Goal: Information Seeking & Learning: Learn about a topic

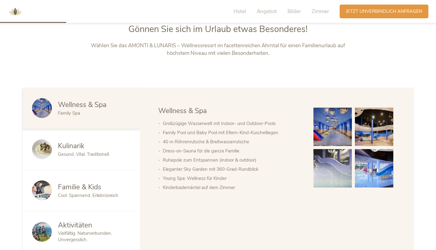
scroll to position [315, 0]
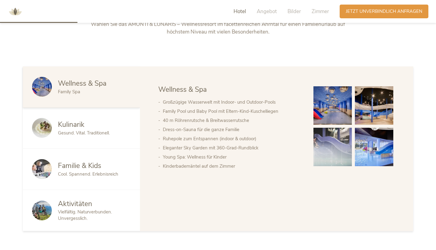
click at [81, 171] on span "Cool. Spannend. Erlebnisreich" at bounding box center [88, 174] width 60 height 6
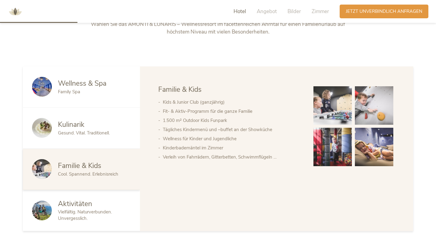
click at [97, 131] on span "Gesund. Vital. Traditionell." at bounding box center [84, 133] width 52 height 6
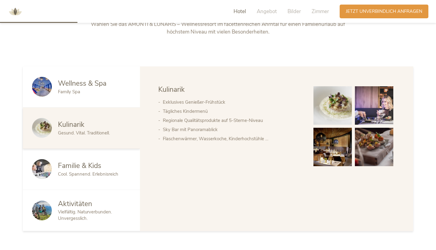
click at [102, 89] on div "Family Spa" at bounding box center [94, 92] width 73 height 6
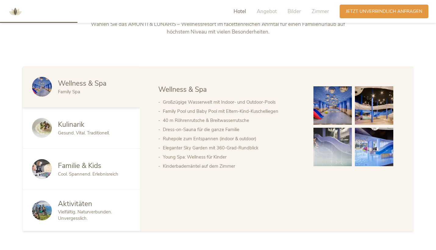
click at [327, 105] on img at bounding box center [333, 105] width 38 height 38
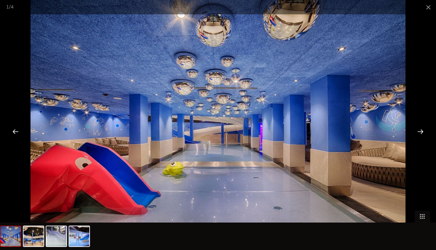
click at [422, 131] on div at bounding box center [420, 131] width 19 height 19
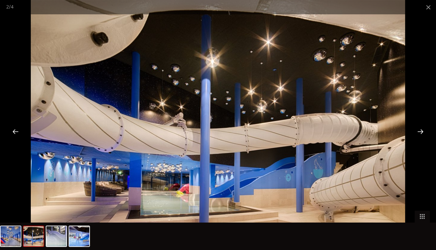
click at [422, 131] on div at bounding box center [420, 131] width 19 height 19
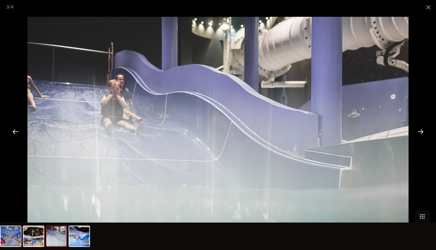
click at [422, 131] on div at bounding box center [420, 131] width 19 height 19
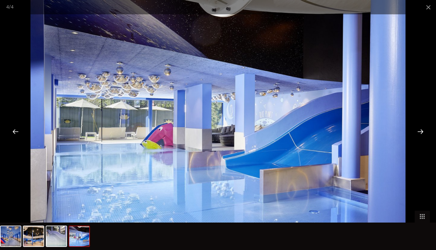
click at [422, 131] on div at bounding box center [420, 131] width 19 height 19
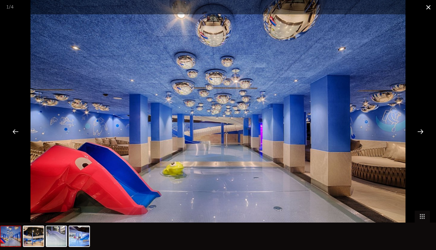
click at [432, 6] on span at bounding box center [428, 7] width 15 height 14
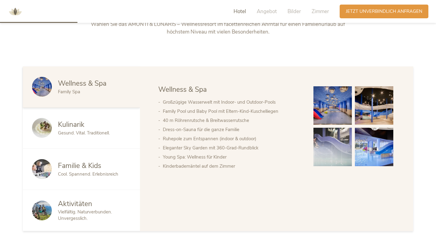
click at [342, 101] on img at bounding box center [333, 105] width 38 height 38
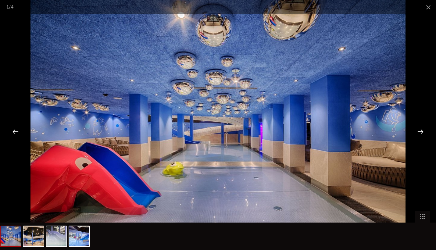
click at [421, 132] on div at bounding box center [420, 131] width 19 height 19
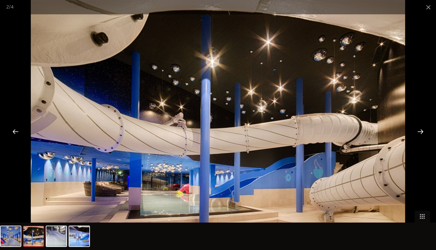
click at [421, 132] on div at bounding box center [420, 131] width 19 height 19
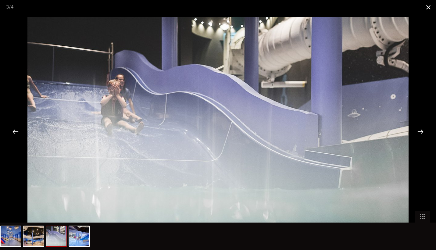
click at [428, 6] on span at bounding box center [428, 7] width 15 height 14
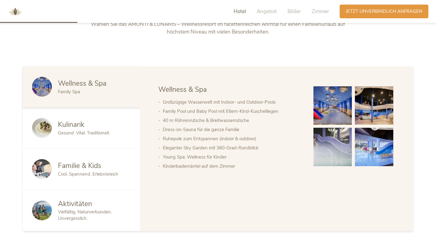
click at [95, 135] on span "Gesund. Vital. Traditionell." at bounding box center [84, 133] width 52 height 6
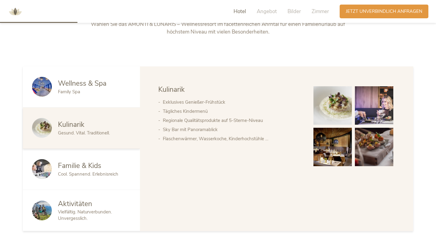
click at [98, 164] on span "Familie & Kids" at bounding box center [79, 165] width 43 height 9
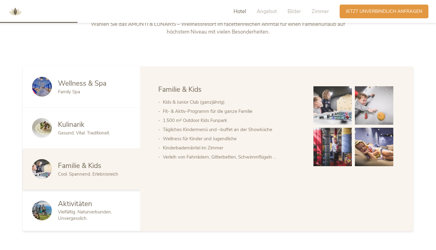
click at [373, 146] on img at bounding box center [374, 147] width 38 height 38
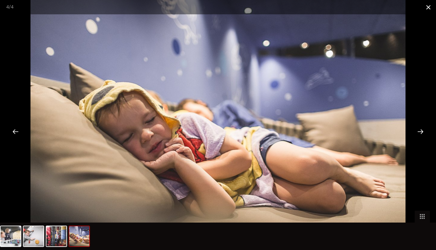
click at [426, 8] on span at bounding box center [428, 7] width 15 height 14
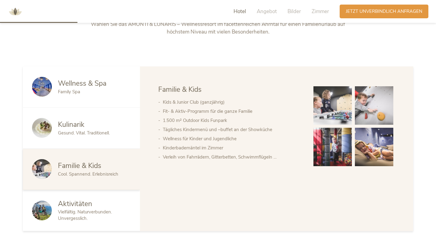
click at [95, 212] on span "Vielfältig. Naturverbunden. Unvergesslich." at bounding box center [85, 215] width 54 height 13
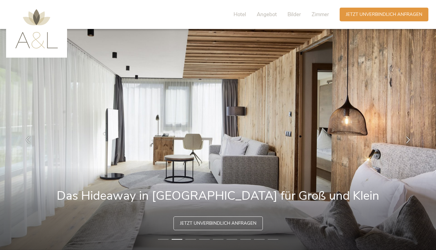
scroll to position [0, 0]
click at [239, 12] on span "Hotel" at bounding box center [240, 14] width 13 height 7
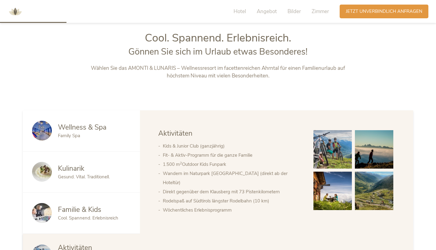
scroll to position [271, 0]
click at [300, 12] on span "Bilder" at bounding box center [294, 11] width 13 height 7
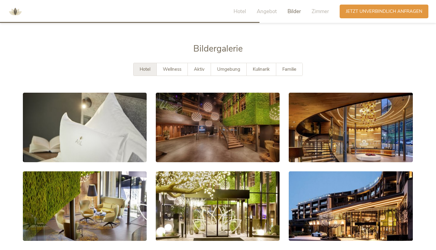
scroll to position [1078, 0]
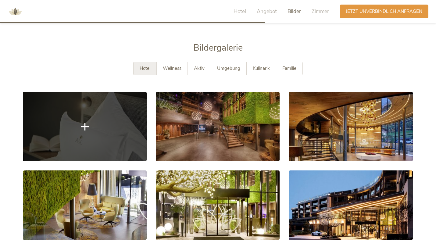
click at [124, 112] on link at bounding box center [85, 127] width 124 height 70
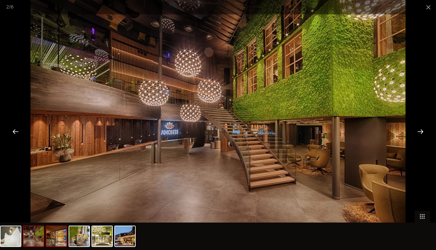
click at [58, 241] on img at bounding box center [56, 236] width 20 height 20
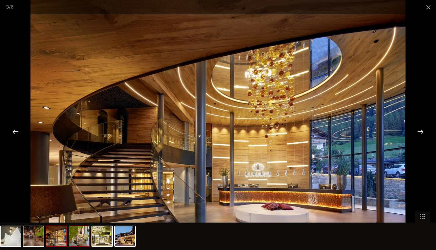
click at [80, 239] on img at bounding box center [79, 236] width 20 height 20
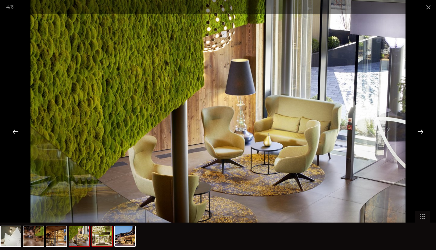
click at [108, 236] on img at bounding box center [102, 236] width 20 height 20
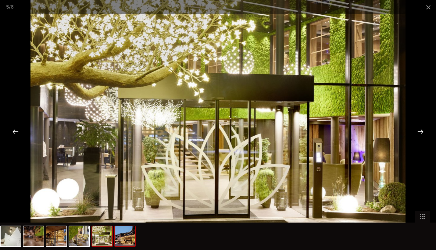
click at [127, 237] on img at bounding box center [125, 236] width 20 height 20
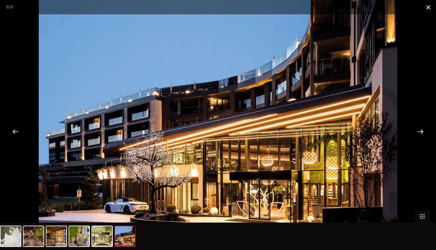
click at [431, 7] on span at bounding box center [428, 7] width 15 height 14
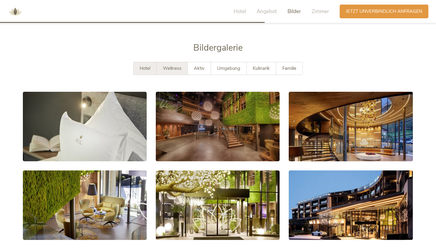
click at [176, 65] on span "Wellness" at bounding box center [172, 68] width 19 height 6
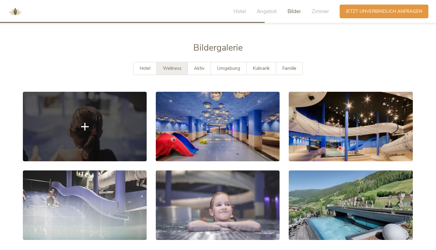
click at [104, 105] on link at bounding box center [85, 127] width 124 height 70
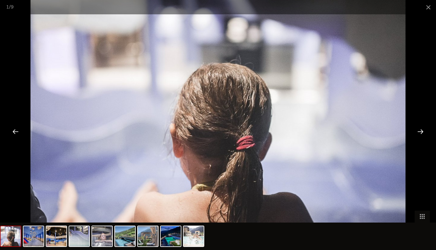
click at [424, 130] on div at bounding box center [420, 131] width 19 height 19
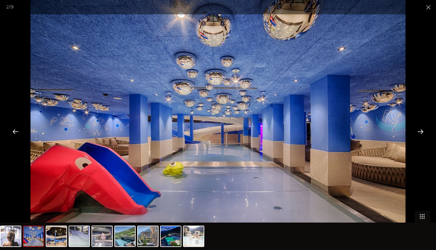
click at [424, 131] on div at bounding box center [420, 131] width 19 height 19
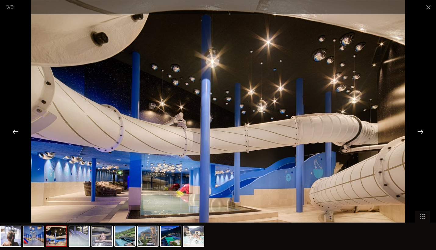
click at [424, 131] on div at bounding box center [420, 131] width 19 height 19
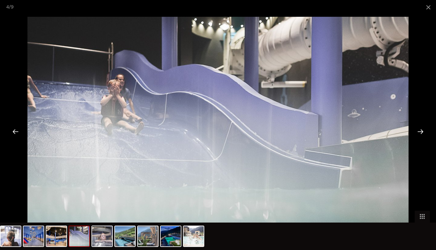
click at [424, 131] on div at bounding box center [420, 131] width 19 height 19
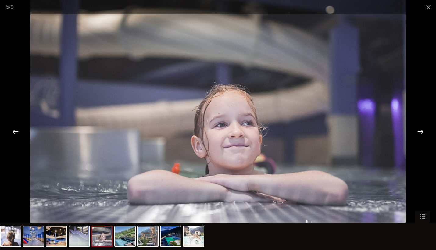
click at [424, 131] on div at bounding box center [420, 131] width 19 height 19
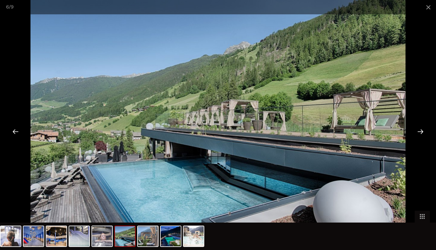
click at [424, 131] on div at bounding box center [420, 131] width 19 height 19
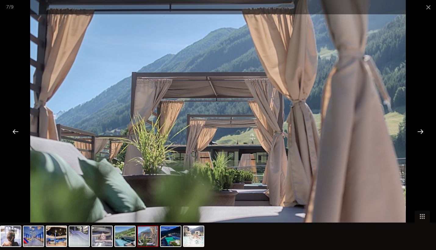
click at [424, 131] on div at bounding box center [420, 131] width 19 height 19
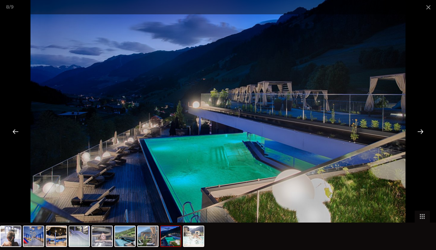
click at [424, 131] on div at bounding box center [420, 131] width 19 height 19
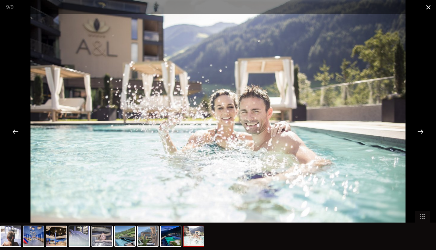
click at [426, 6] on span at bounding box center [428, 7] width 15 height 14
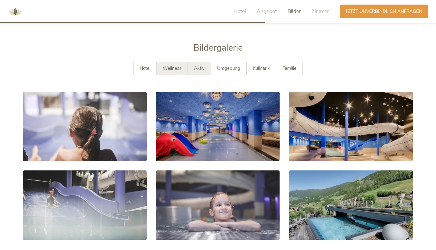
click at [198, 65] on span "Aktiv" at bounding box center [199, 68] width 11 height 6
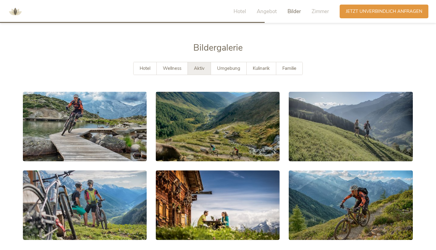
click at [228, 50] on div "Bildergalerie" at bounding box center [218, 52] width 391 height 20
click at [229, 65] on span "Umgebung" at bounding box center [228, 68] width 23 height 6
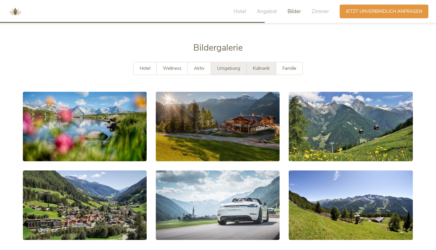
click at [257, 65] on span "Kulinarik" at bounding box center [261, 68] width 17 height 6
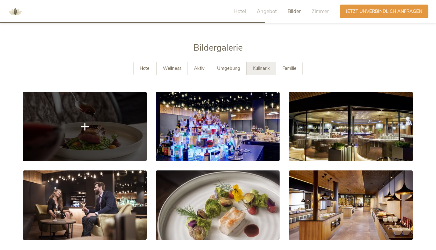
click at [77, 126] on link at bounding box center [85, 127] width 124 height 70
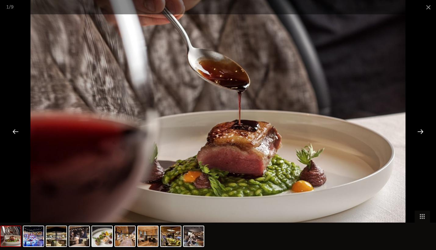
click at [421, 129] on div at bounding box center [420, 131] width 19 height 19
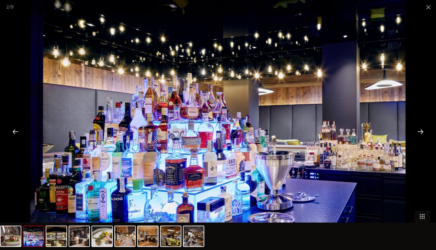
click at [421, 129] on div at bounding box center [420, 131] width 19 height 19
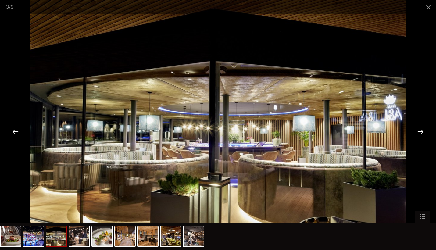
click at [421, 129] on div at bounding box center [420, 131] width 19 height 19
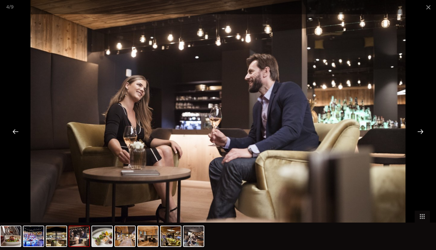
click at [421, 129] on div at bounding box center [420, 131] width 19 height 19
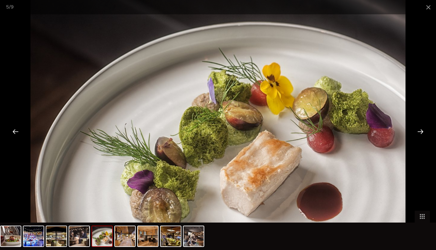
click at [421, 129] on div at bounding box center [420, 131] width 19 height 19
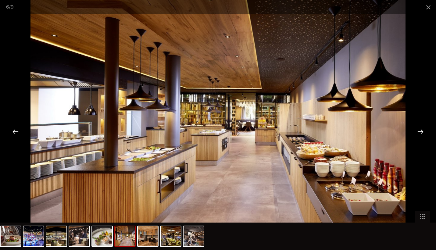
click at [421, 129] on div at bounding box center [420, 131] width 19 height 19
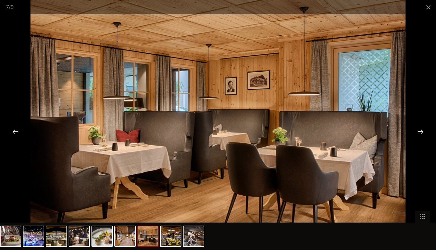
click at [421, 129] on div at bounding box center [420, 131] width 19 height 19
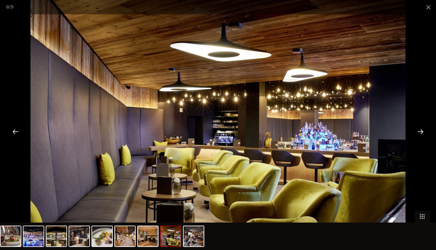
click at [421, 129] on div at bounding box center [420, 131] width 19 height 19
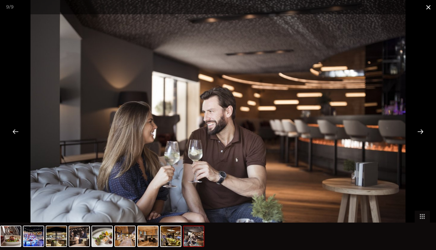
click at [431, 9] on span at bounding box center [428, 7] width 15 height 14
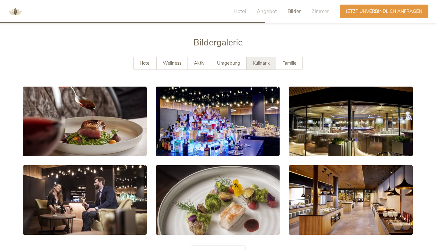
scroll to position [1083, 0]
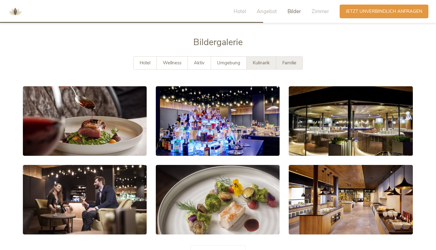
click at [292, 60] on span "Familie" at bounding box center [290, 63] width 14 height 6
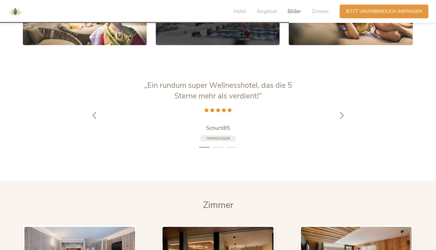
scroll to position [1290, 0]
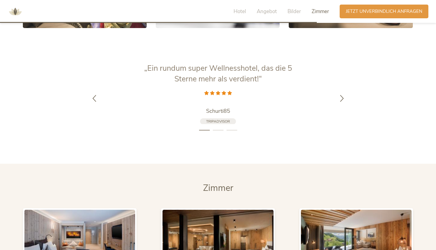
click at [322, 11] on span "Zimmer" at bounding box center [320, 11] width 17 height 7
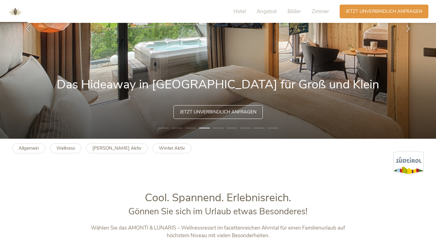
scroll to position [112, 0]
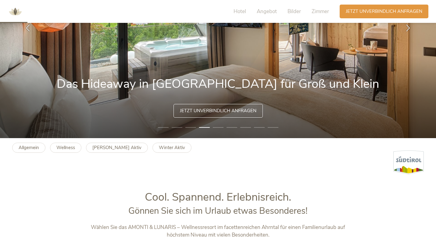
click at [240, 112] on span "Jetzt unverbindlich anfragen" at bounding box center [218, 111] width 77 height 6
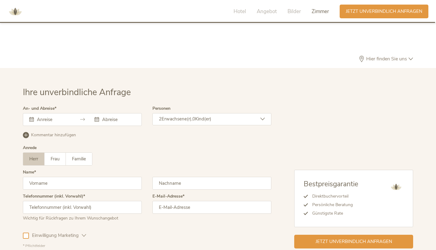
scroll to position [1773, 0]
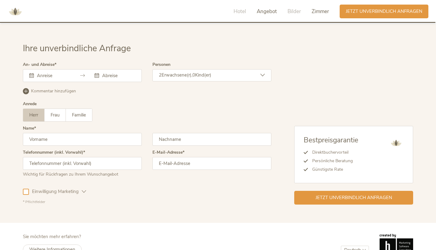
click at [261, 14] on span "Angebot" at bounding box center [267, 11] width 20 height 7
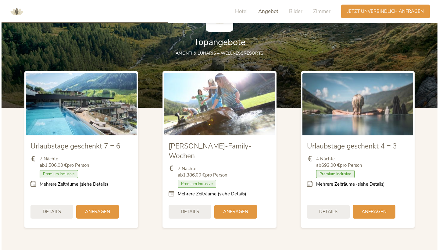
scroll to position [679, 0]
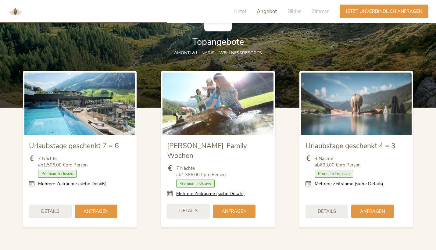
click at [190, 208] on span "Details" at bounding box center [188, 211] width 18 height 6
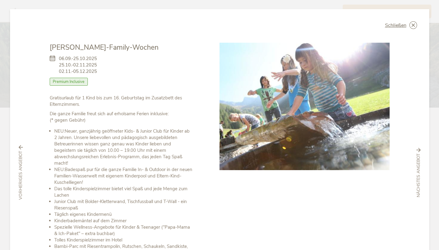
scroll to position [0, 0]
click at [403, 24] on span "Schließen" at bounding box center [395, 25] width 21 height 5
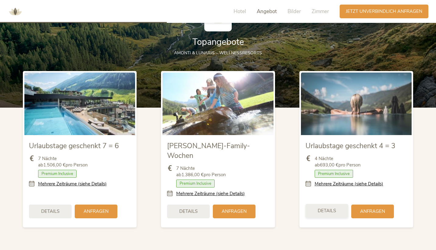
click at [335, 208] on span "Details" at bounding box center [327, 211] width 18 height 6
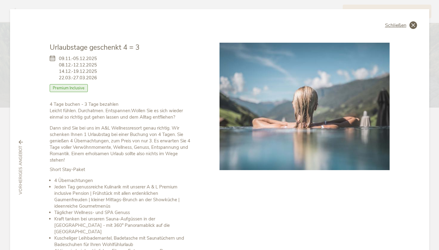
click at [397, 23] on span "Schließen" at bounding box center [395, 25] width 21 height 5
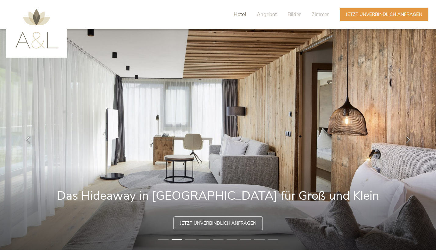
click at [243, 13] on span "Hotel" at bounding box center [240, 14] width 13 height 7
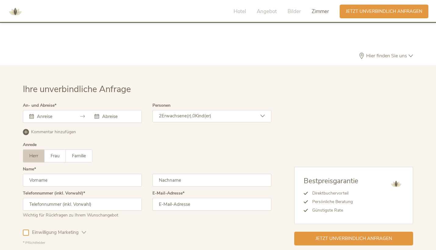
scroll to position [1776, 0]
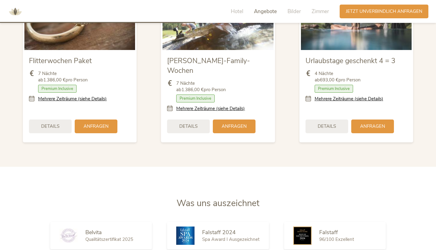
scroll to position [831, 0]
